Goal: Task Accomplishment & Management: Complete application form

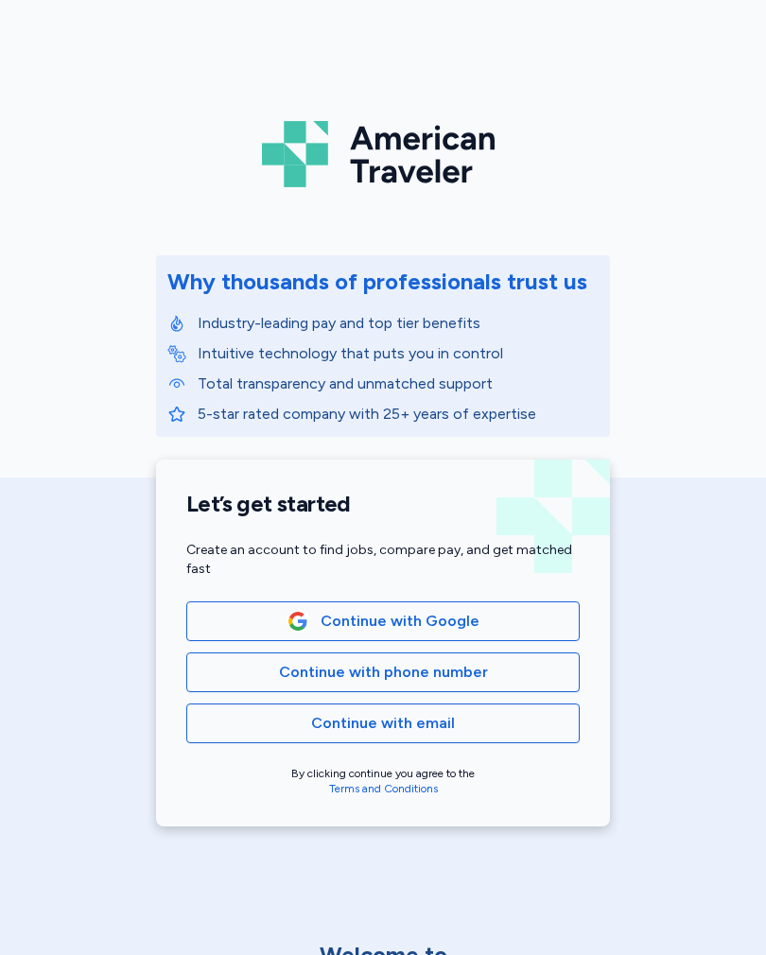
click at [470, 717] on span "Continue with email" at bounding box center [382, 723] width 361 height 23
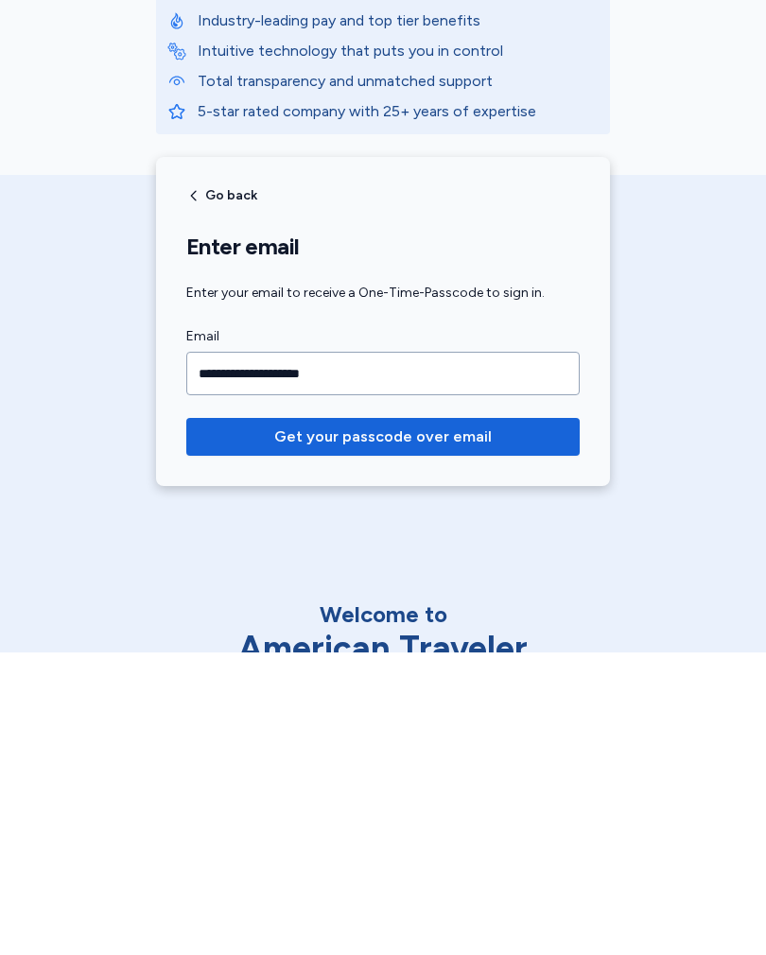
type input "**********"
click at [469, 728] on span "Get your passcode over email" at bounding box center [383, 739] width 218 height 23
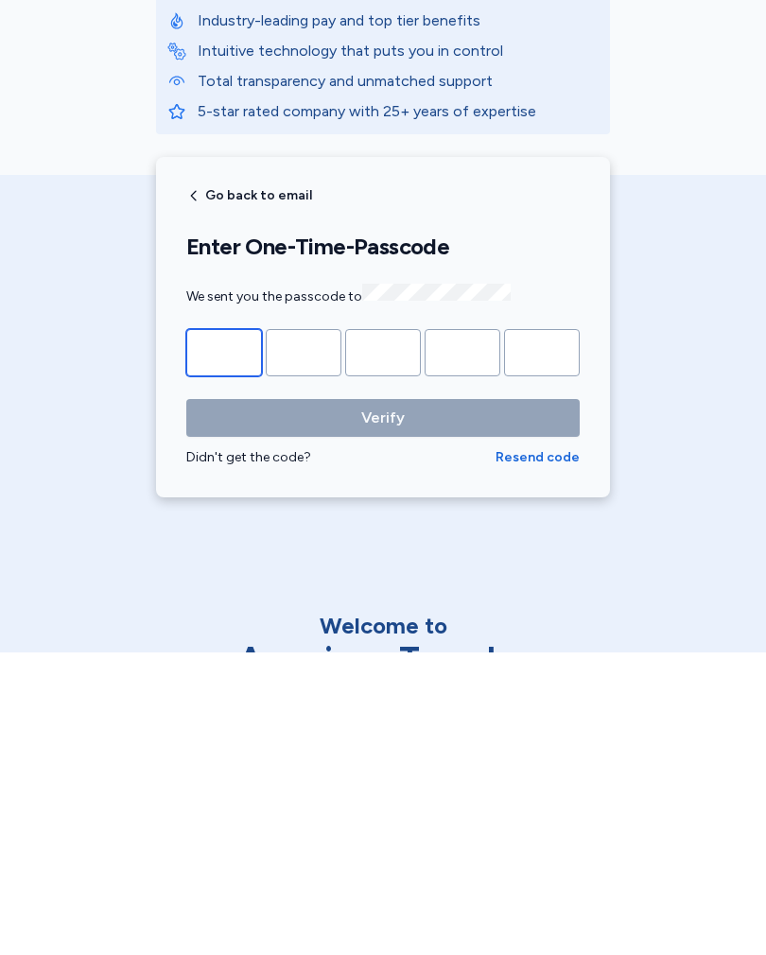
type input "*"
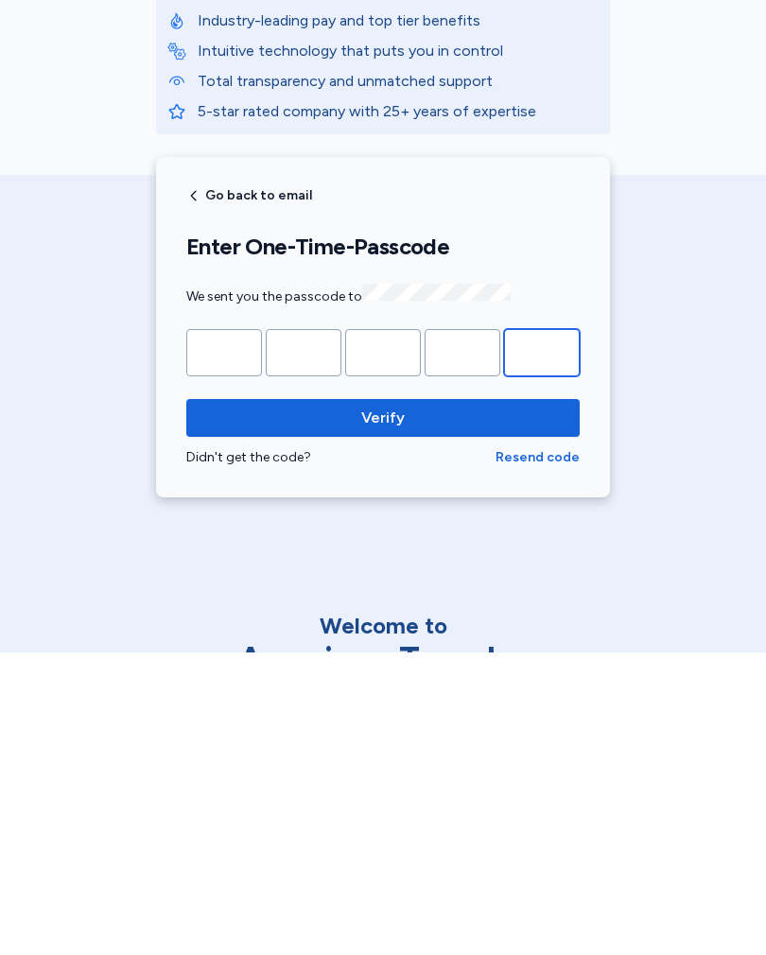
type input "*"
click at [489, 709] on span "Verify" at bounding box center [382, 720] width 363 height 23
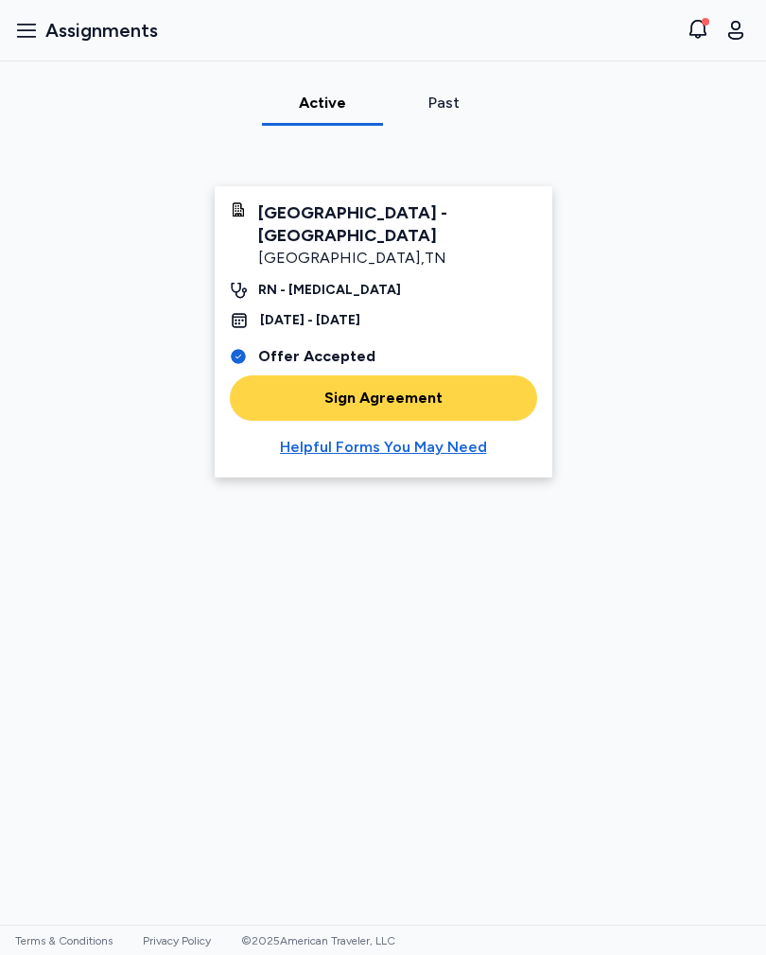
click at [406, 401] on div "Sign Agreement" at bounding box center [383, 398] width 118 height 23
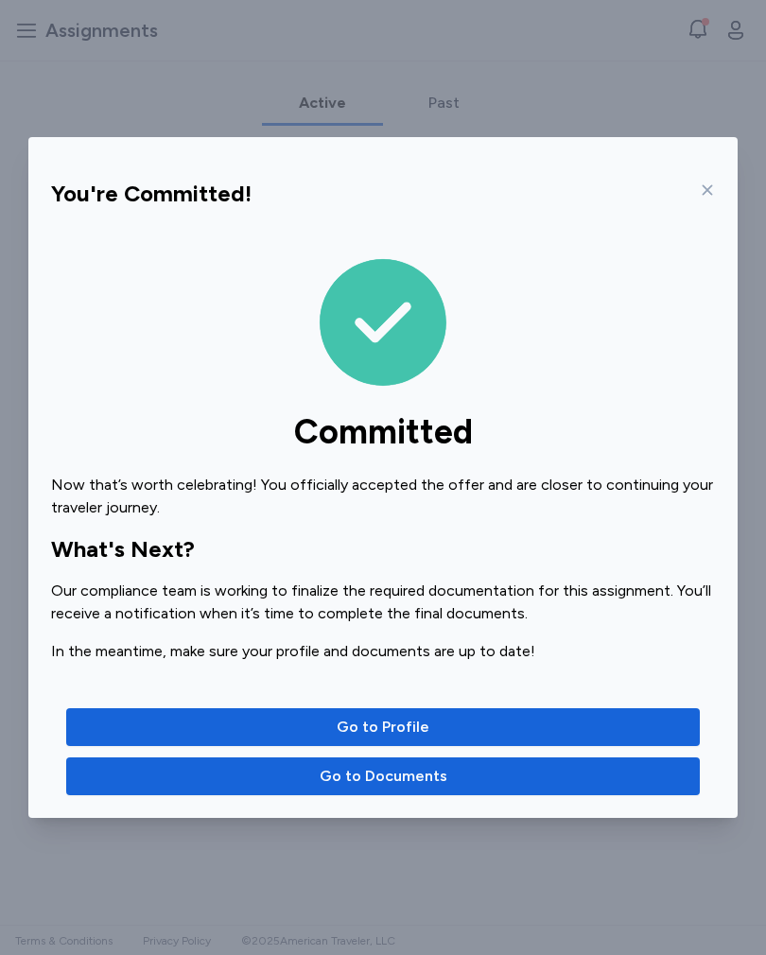
click at [701, 187] on icon at bounding box center [707, 190] width 15 height 15
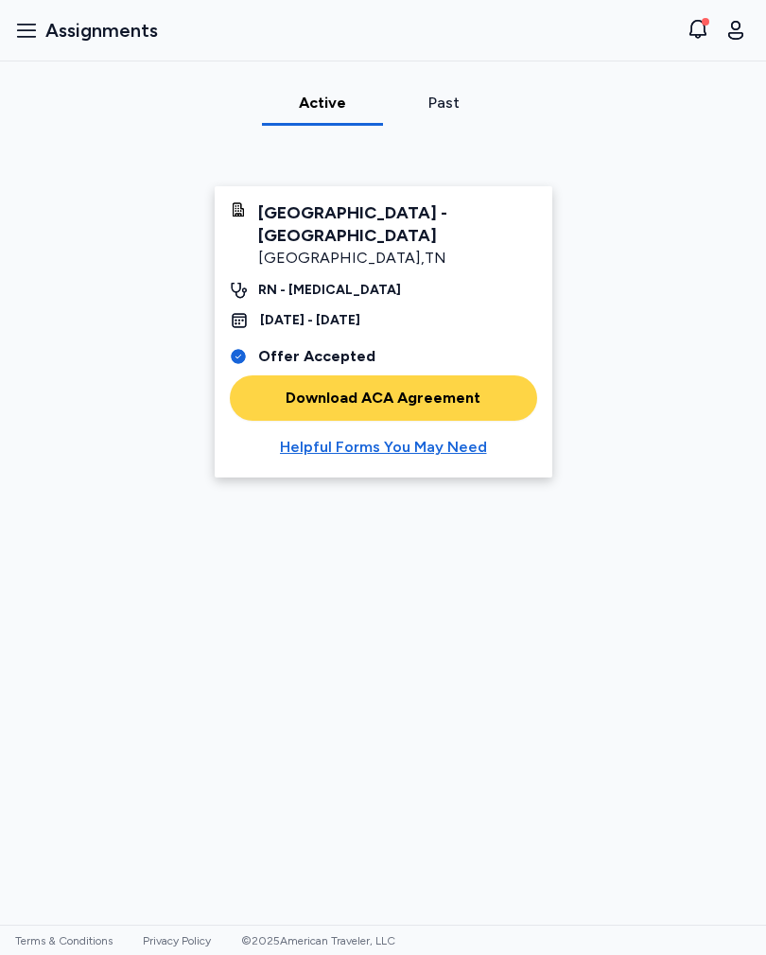
click at [455, 402] on div "Download ACA Agreement" at bounding box center [383, 398] width 195 height 23
